Goal: Task Accomplishment & Management: Manage account settings

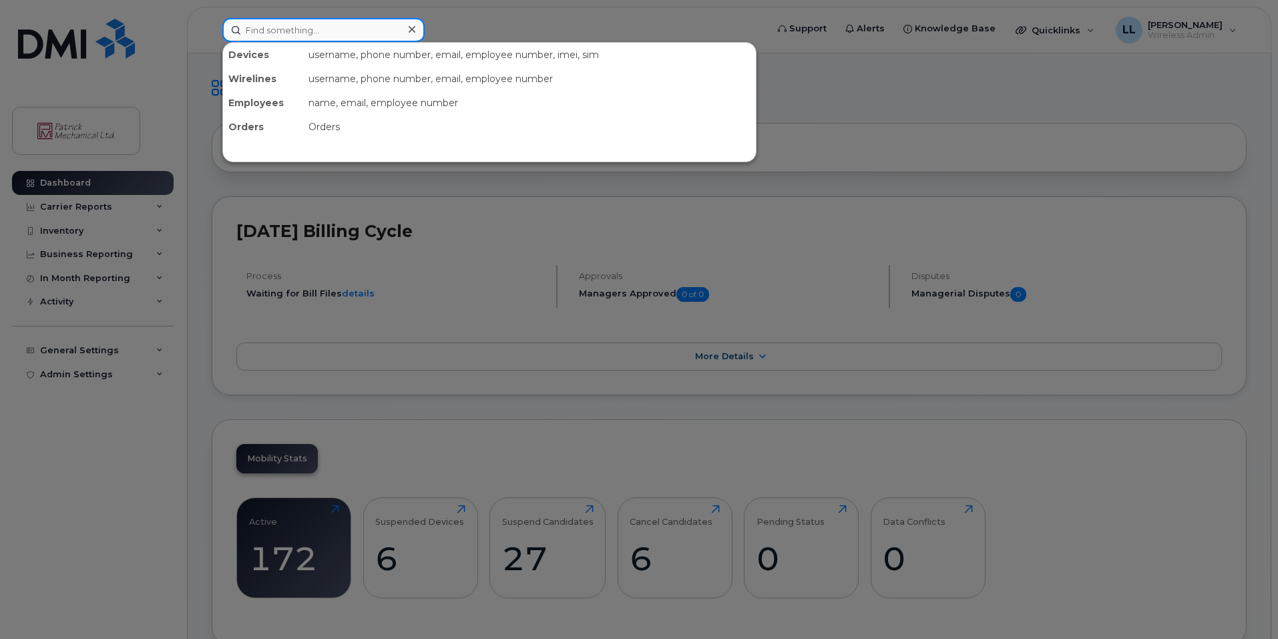
click at [363, 25] on input at bounding box center [323, 30] width 202 height 24
click at [265, 23] on input at bounding box center [323, 30] width 202 height 24
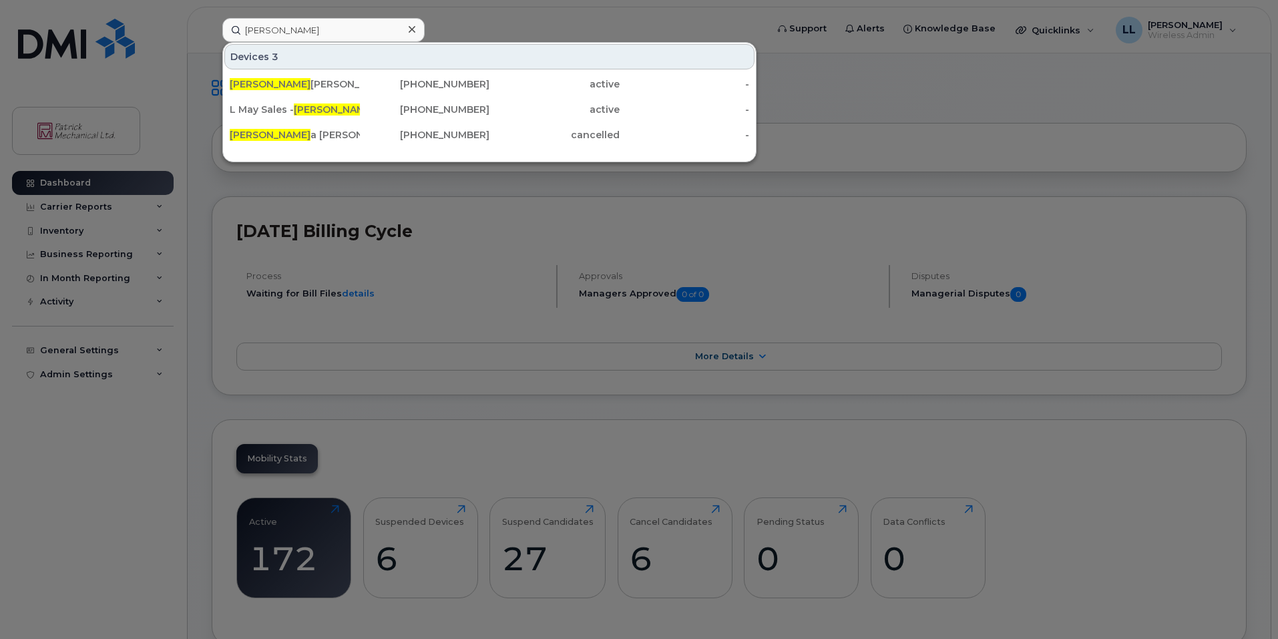
click at [898, 165] on div at bounding box center [639, 319] width 1278 height 639
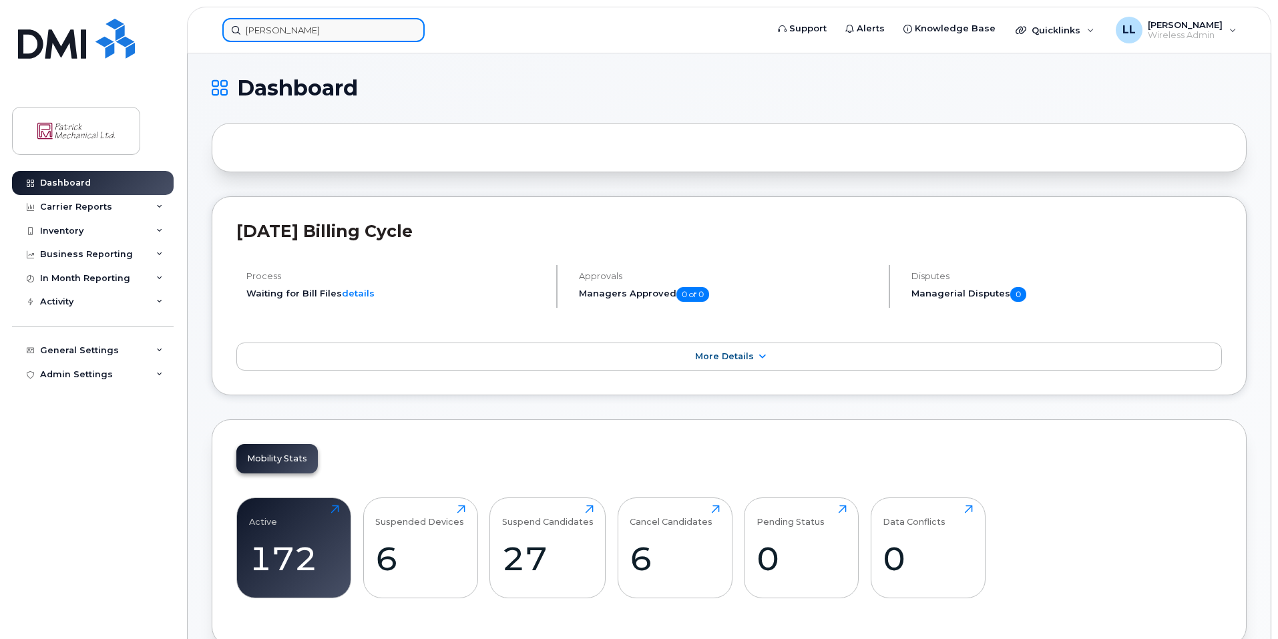
click at [357, 32] on input "kayl" at bounding box center [323, 30] width 202 height 24
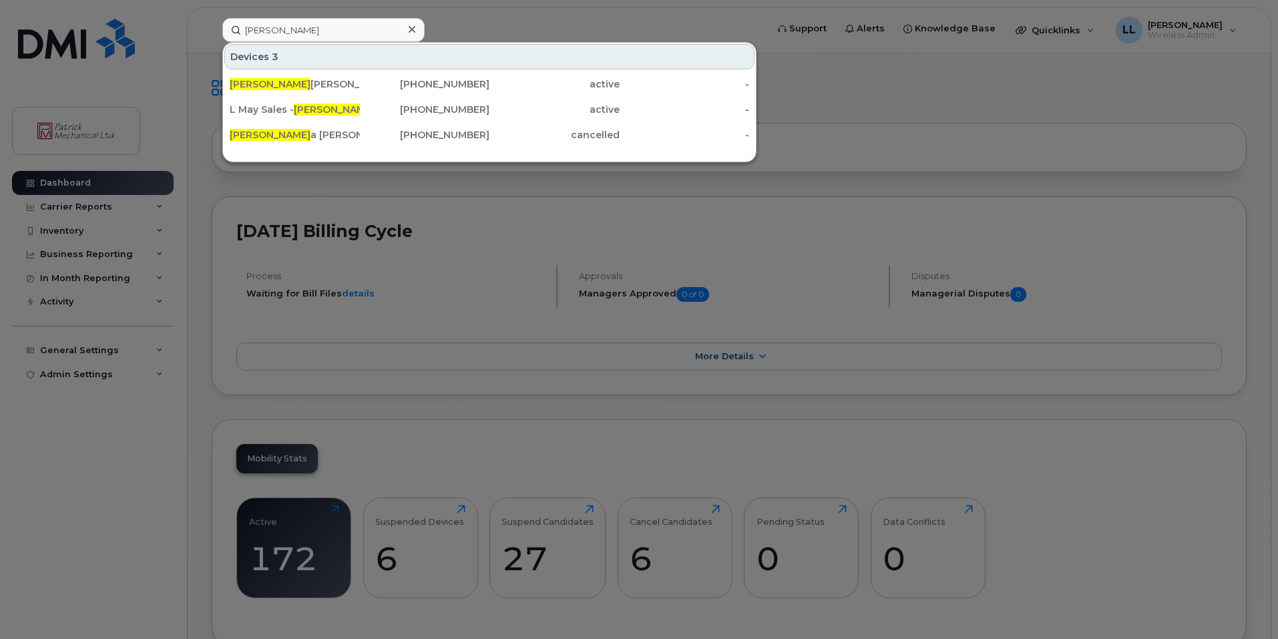
click at [850, 99] on div at bounding box center [639, 319] width 1278 height 639
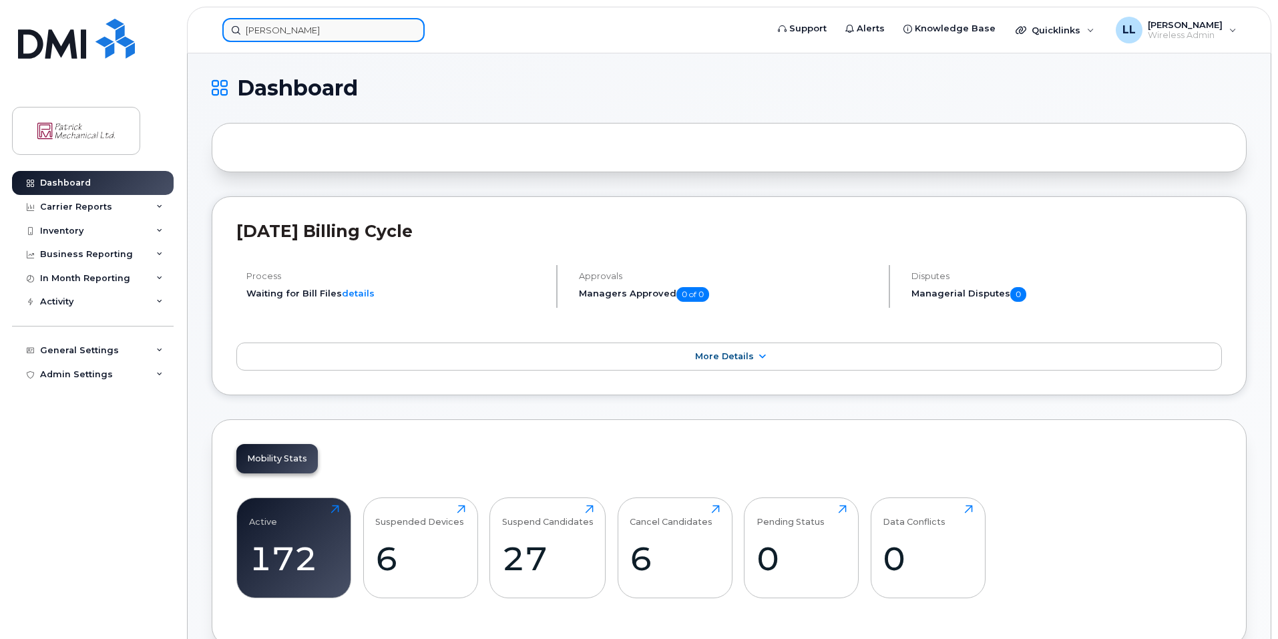
click at [268, 31] on input "kayl" at bounding box center [323, 30] width 202 height 24
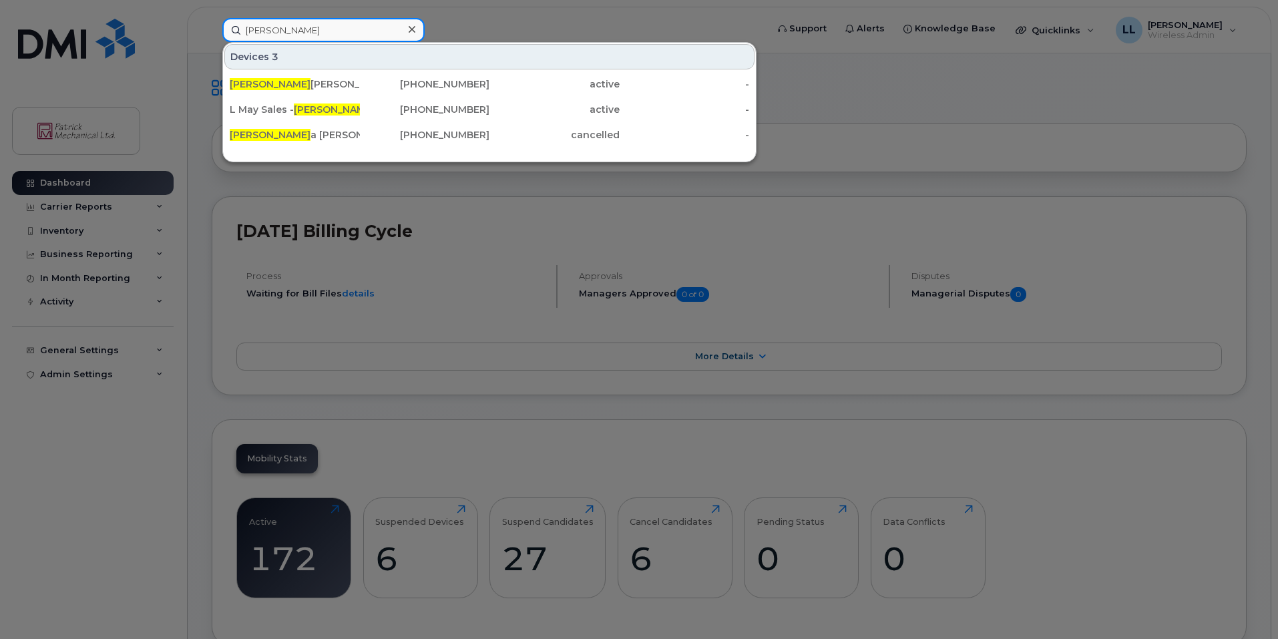
click at [268, 31] on input "kayl" at bounding box center [323, 30] width 202 height 24
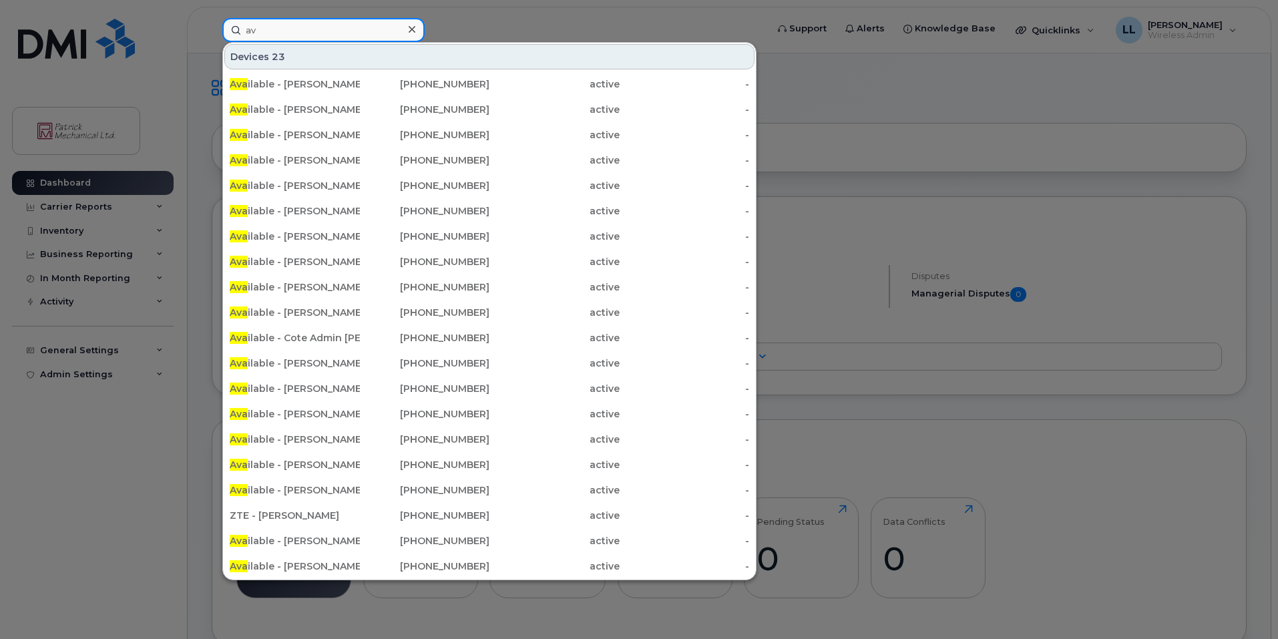
type input "a"
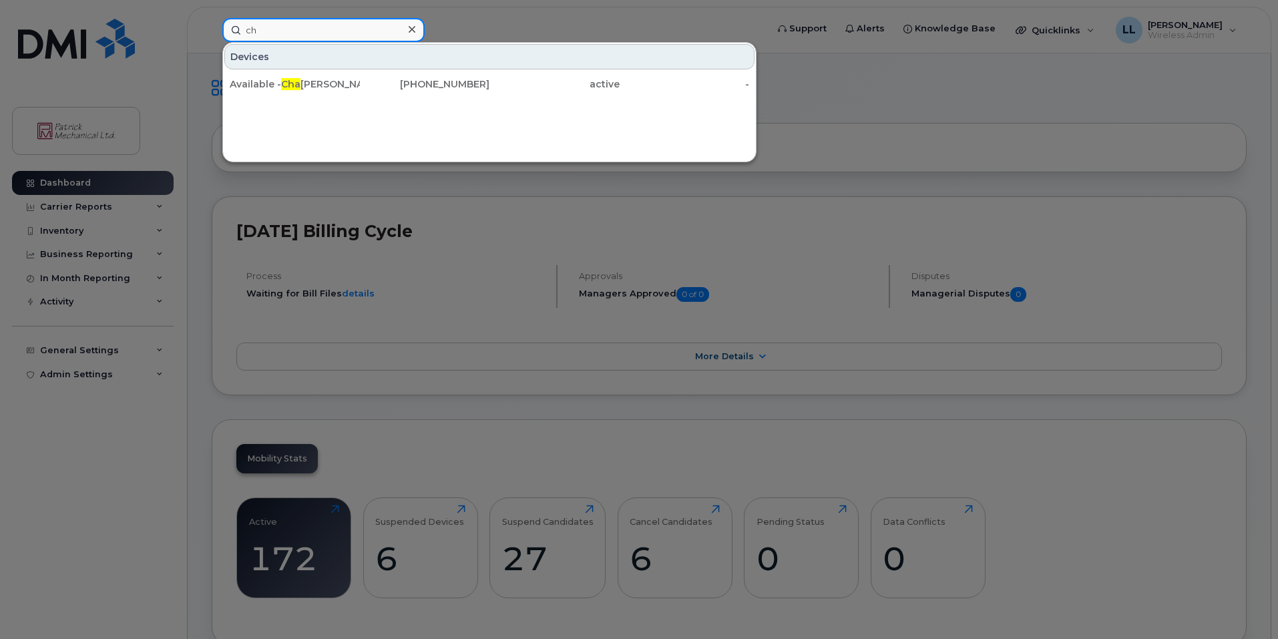
type input "c"
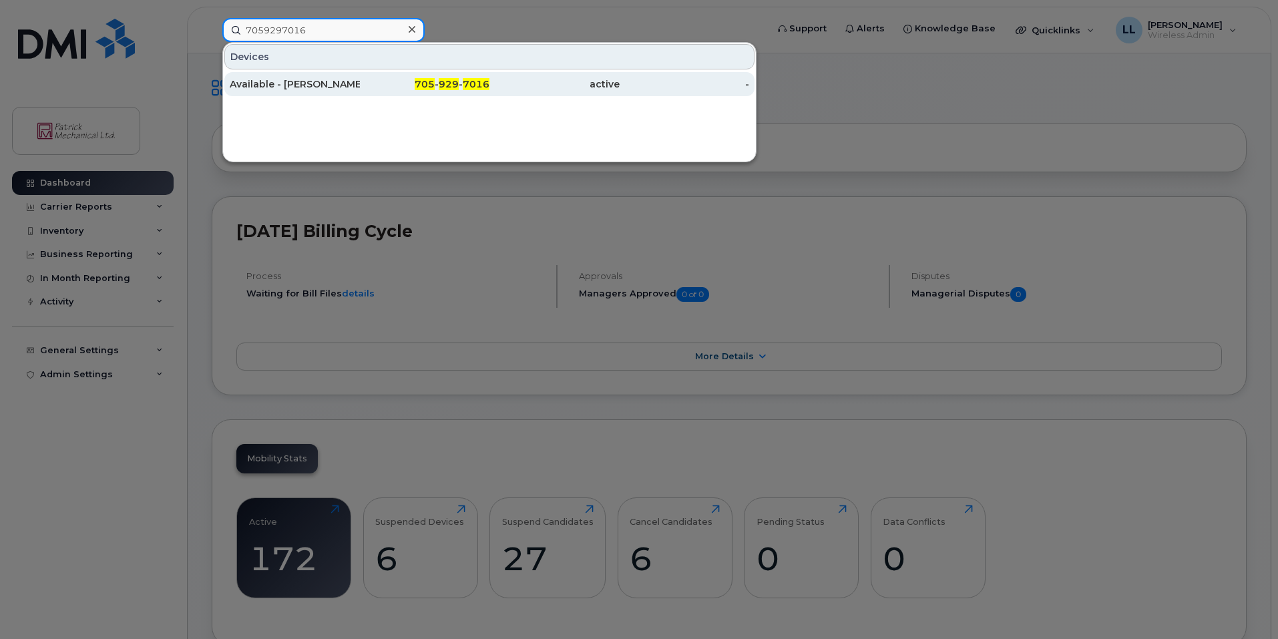
type input "7059297016"
click at [367, 90] on div "705 - 929 - 7016" at bounding box center [425, 83] width 130 height 13
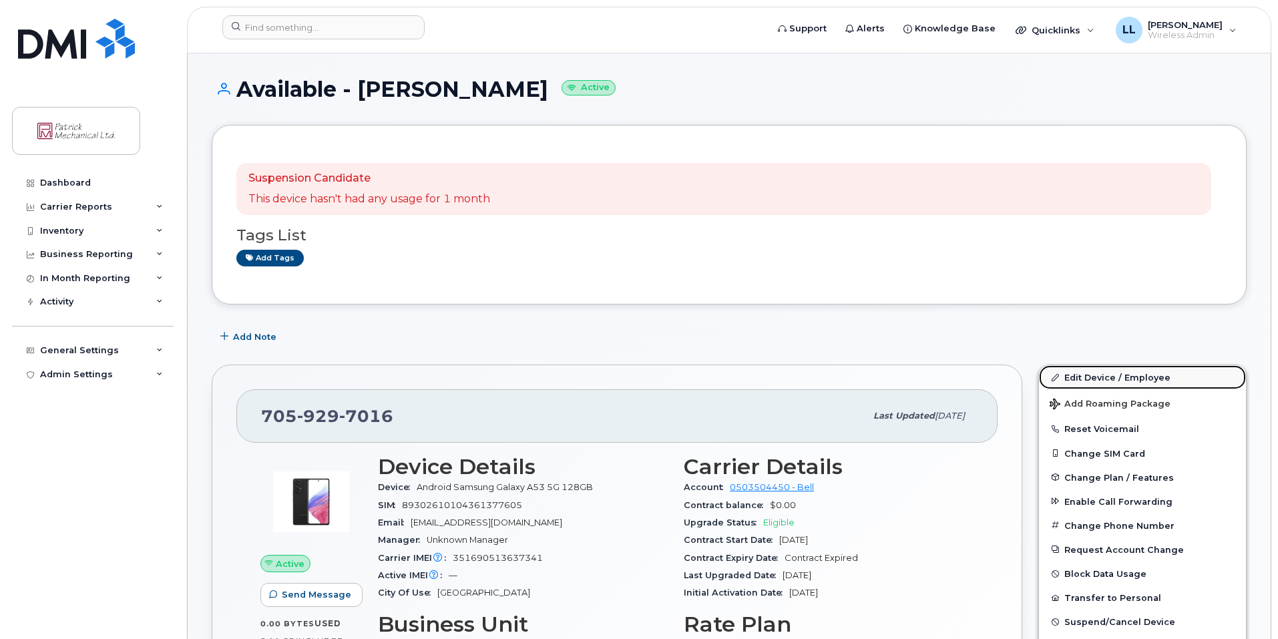
click at [1108, 383] on link "Edit Device / Employee" at bounding box center [1142, 377] width 207 height 24
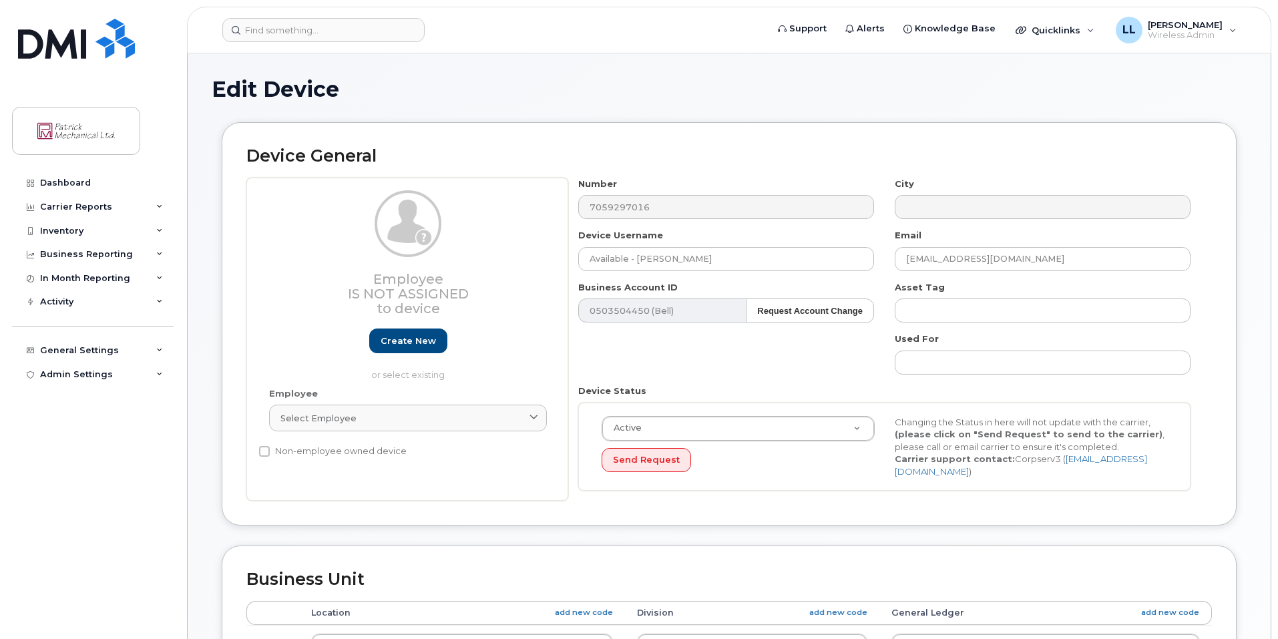
select select "163026"
select select "163034"
drag, startPoint x: 717, startPoint y: 262, endPoint x: 703, endPoint y: 262, distance: 14.0
click at [390, 254] on div "Employee Is not assigned to device Create new or select existing Employee Selec…" at bounding box center [729, 340] width 966 height 324
click at [703, 262] on input "Available - [PERSON_NAME]" at bounding box center [726, 259] width 296 height 24
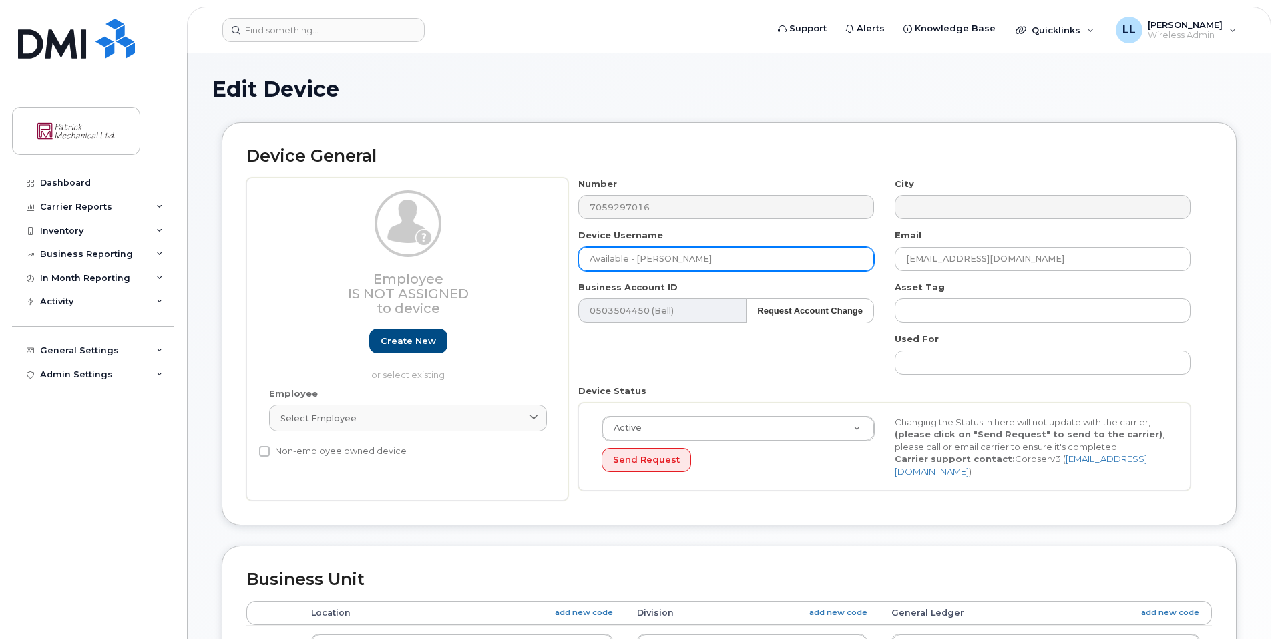
click at [703, 262] on input "Available - [PERSON_NAME]" at bounding box center [726, 259] width 296 height 24
type input "Evan Hammond"
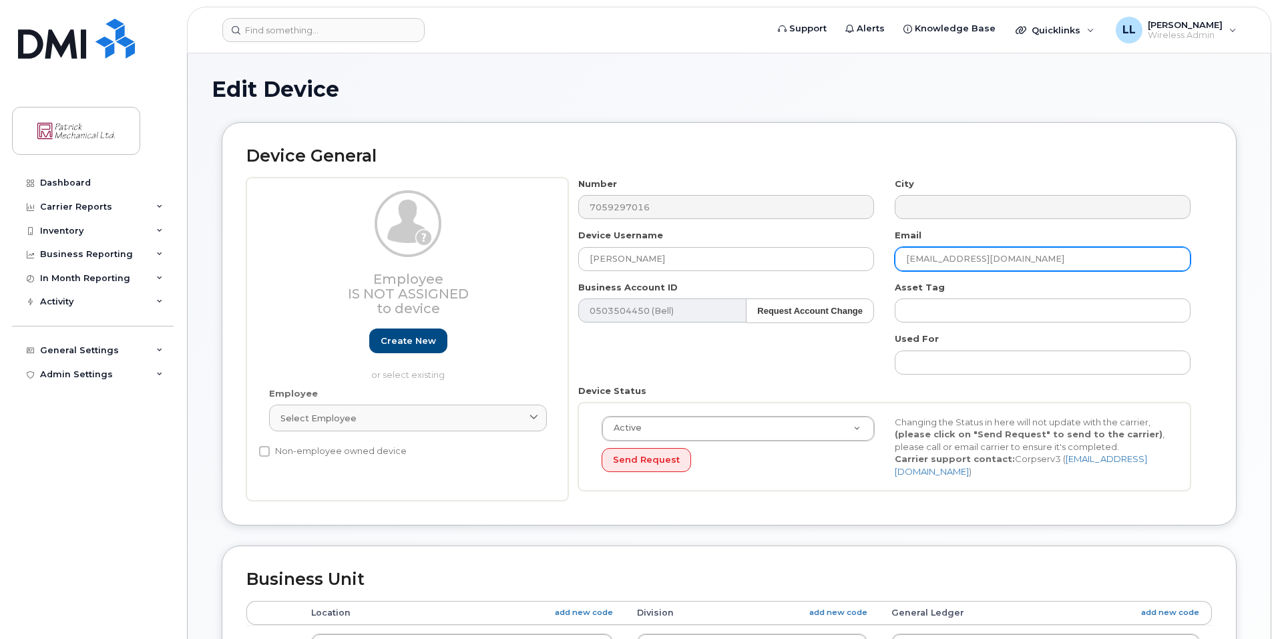
click at [992, 258] on input "[EMAIL_ADDRESS][DOMAIN_NAME]" at bounding box center [1043, 259] width 296 height 24
paste input "ehammond@patrickmechanical"
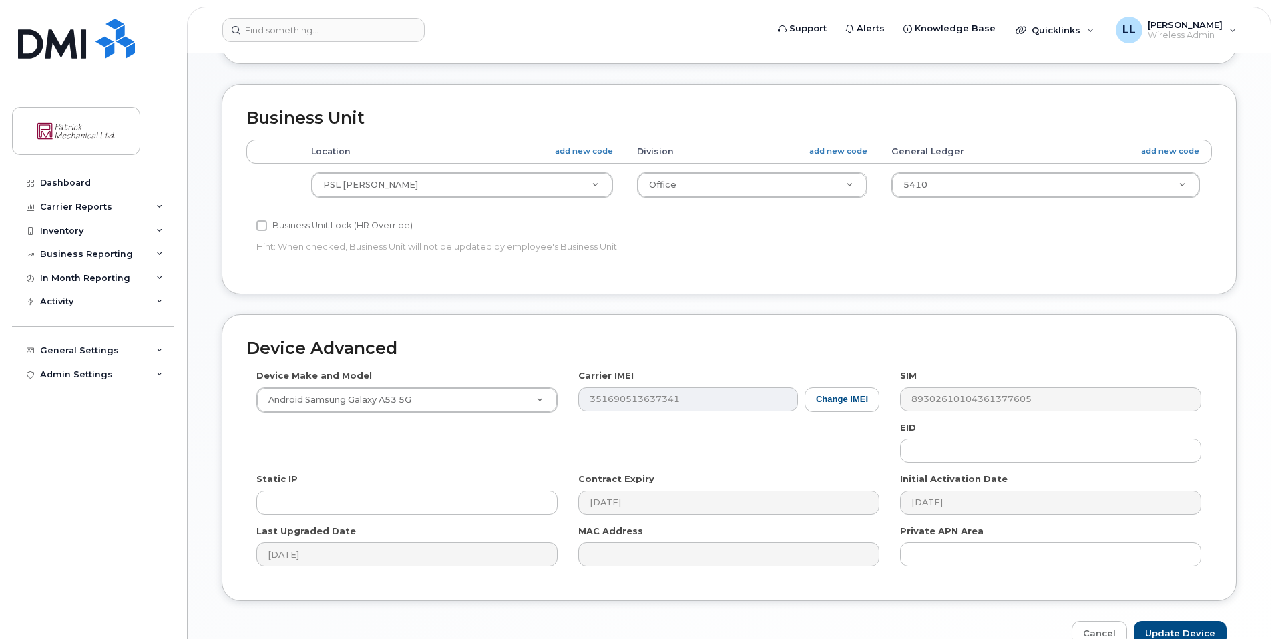
scroll to position [530, 0]
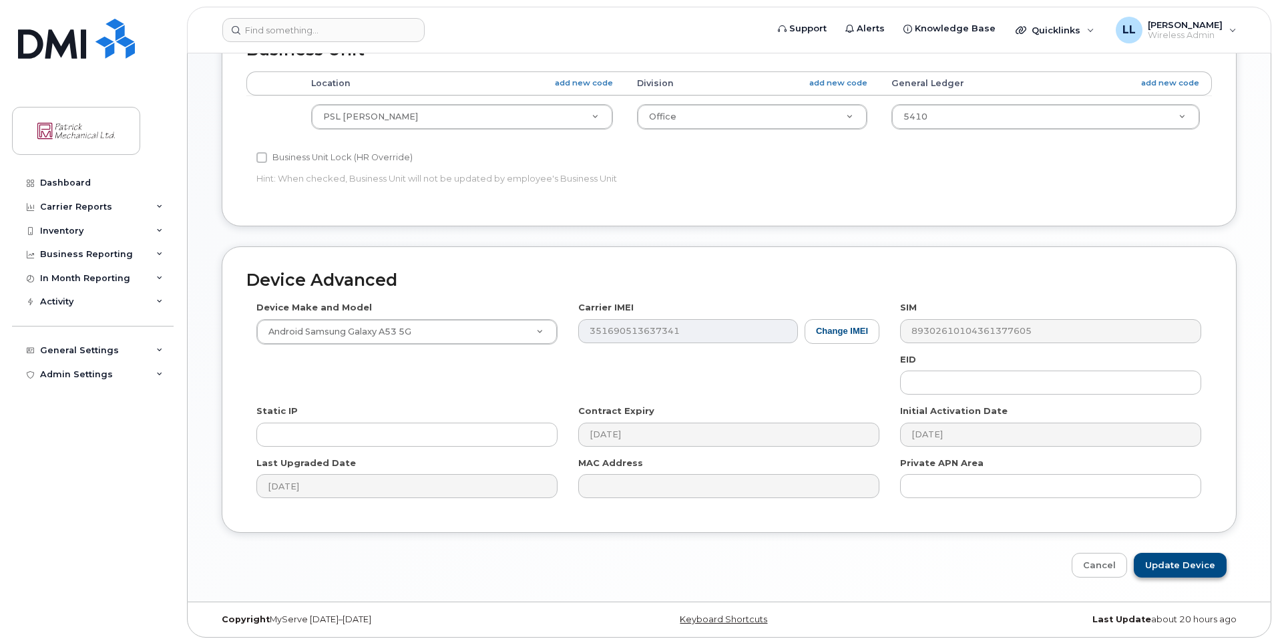
type input "ehammond@patrickmechanical.ca"
click at [1182, 558] on input "Update Device" at bounding box center [1180, 565] width 93 height 25
type input "Saving..."
